Goal: Transaction & Acquisition: Purchase product/service

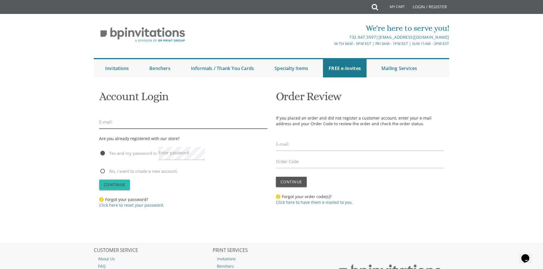
type input "miryamschloss@gmail.com"
click at [113, 184] on span "Continue" at bounding box center [115, 184] width 22 height 5
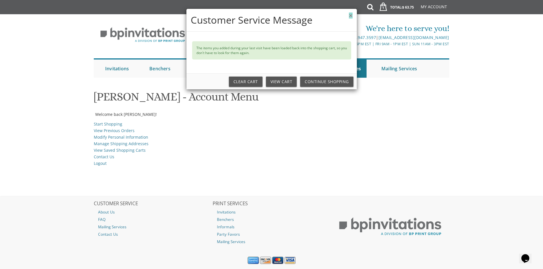
click at [351, 17] on button "×" at bounding box center [350, 16] width 3 height 6
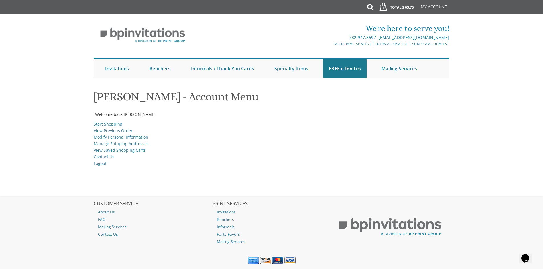
click at [402, 5] on span "$ 63.75" at bounding box center [408, 7] width 12 height 5
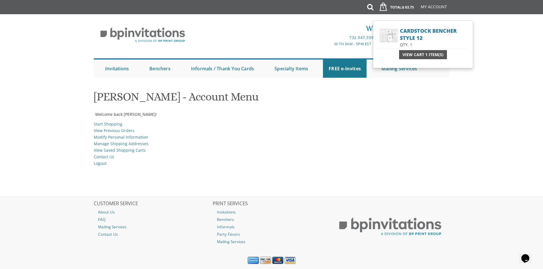
click at [416, 56] on span "View Cart 1 Item(s)" at bounding box center [422, 55] width 41 height 6
